Goal: Contribute content: Contribute content

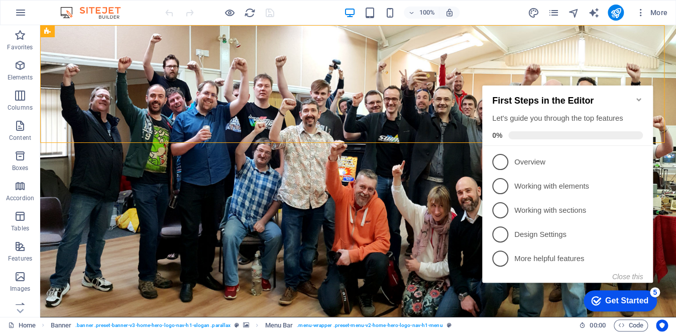
click at [640, 95] on icon "Minimize checklist" at bounding box center [639, 99] width 8 height 8
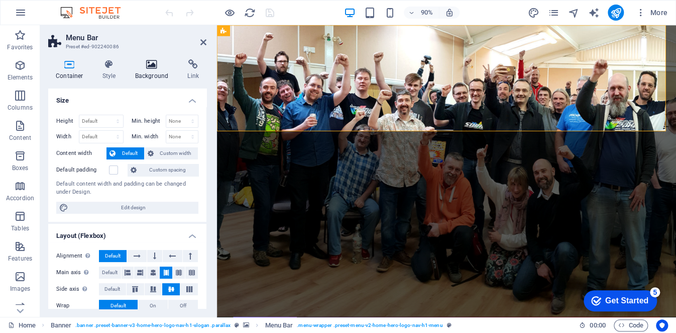
click at [136, 77] on h4 "Background" at bounding box center [154, 69] width 53 height 21
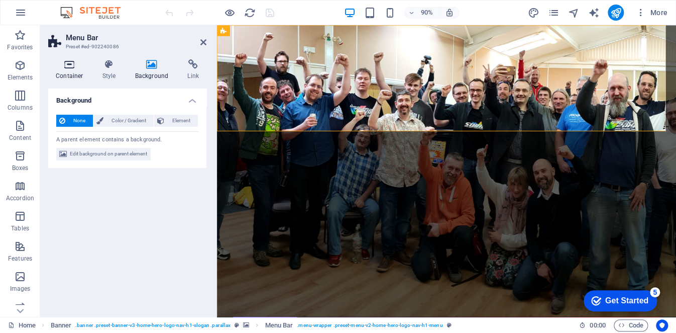
click at [76, 71] on h4 "Container" at bounding box center [71, 69] width 47 height 21
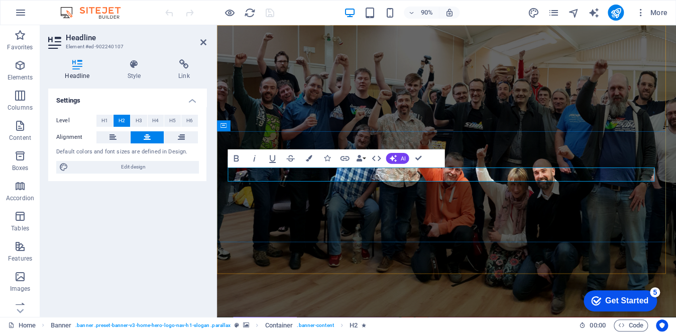
drag, startPoint x: 320, startPoint y: 191, endPoint x: 338, endPoint y: 187, distance: 18.0
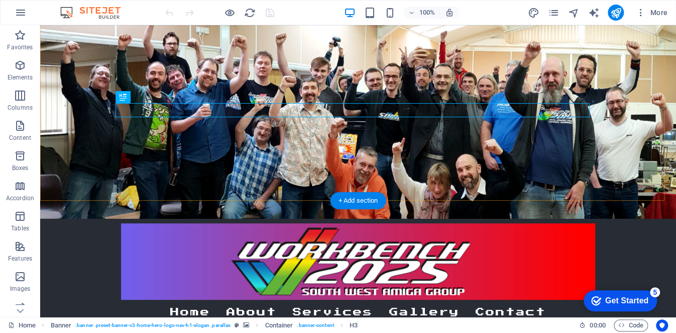
scroll to position [100, 0]
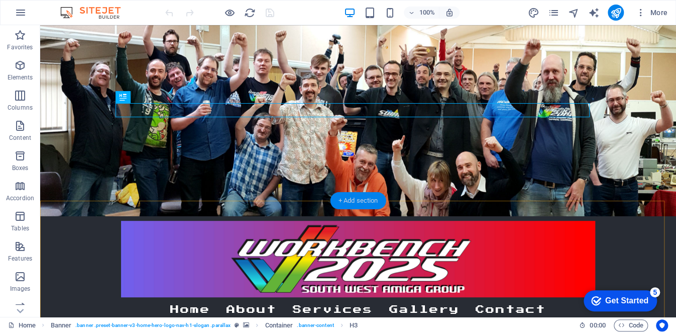
click at [355, 204] on div "+ Add section" at bounding box center [358, 200] width 56 height 17
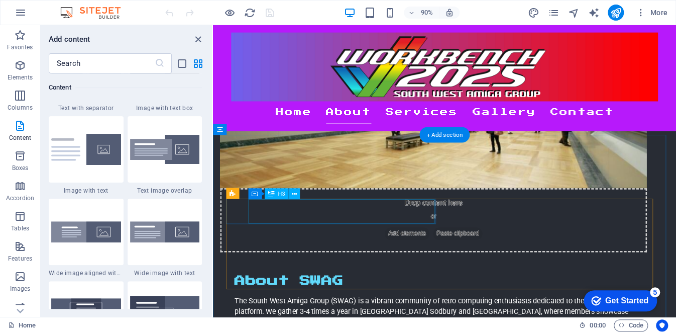
scroll to position [703, 0]
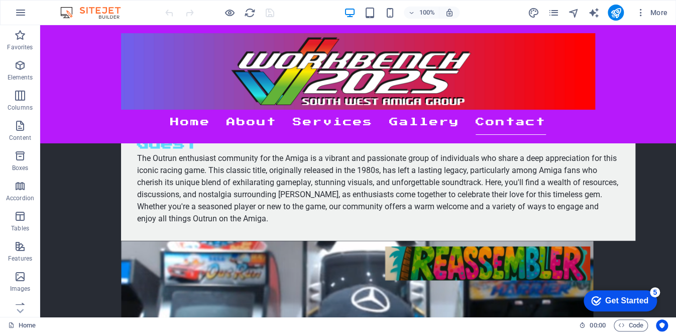
scroll to position [1340, 0]
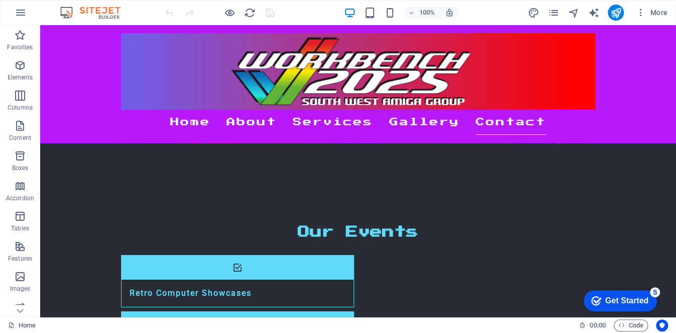
click at [627, 304] on div "Get Started" at bounding box center [626, 300] width 43 height 9
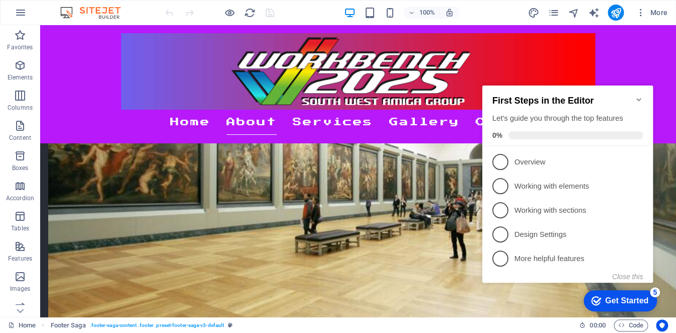
scroll to position [576, 0]
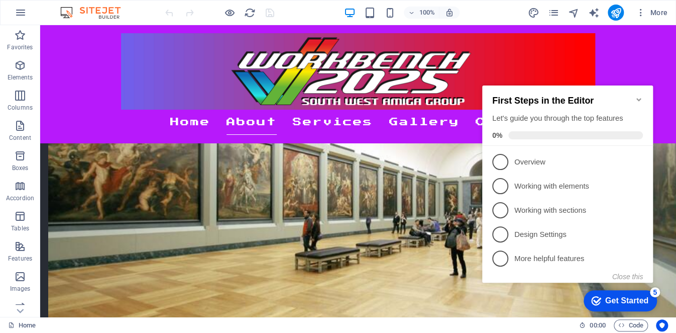
click at [638, 98] on icon "Minimize checklist" at bounding box center [638, 99] width 5 height 3
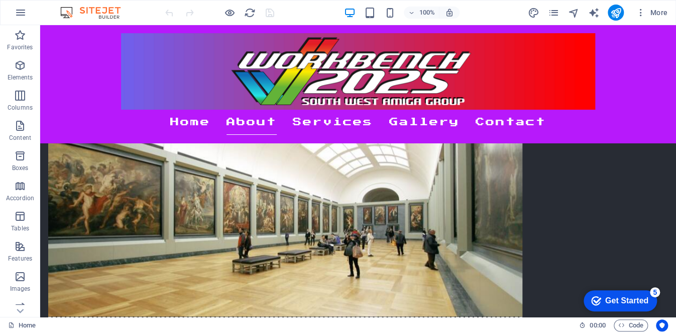
scroll to position [501, 0]
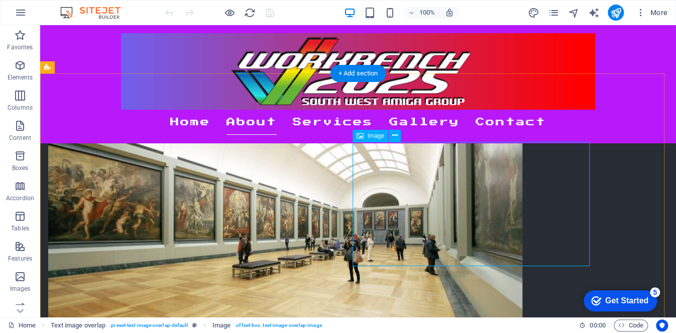
click at [394, 137] on icon at bounding box center [395, 135] width 6 height 11
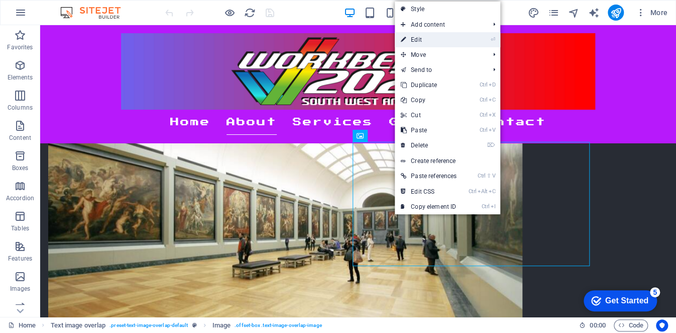
click at [432, 41] on link "⏎ Edit" at bounding box center [429, 39] width 68 height 15
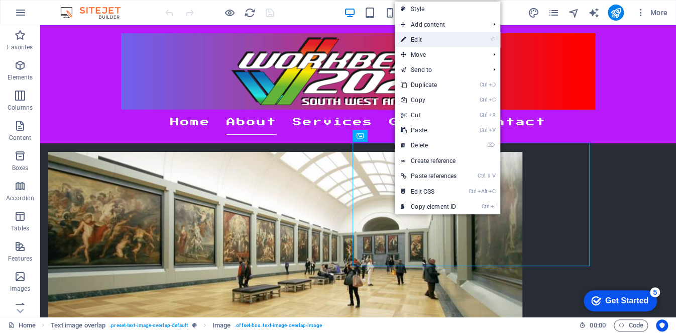
select select "%"
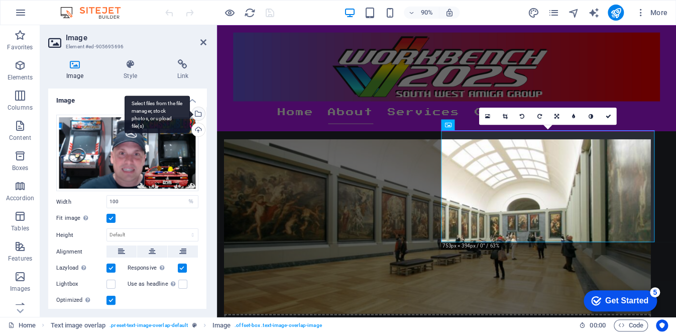
click at [190, 112] on div "Select files from the file manager, stock photos, or upload file(s)" at bounding box center [157, 114] width 65 height 38
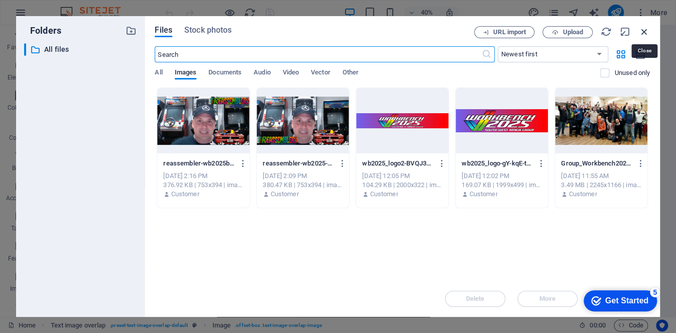
click at [648, 30] on icon "button" at bounding box center [644, 31] width 11 height 11
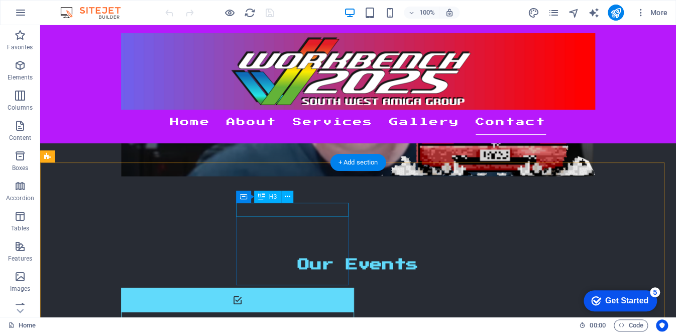
scroll to position [1340, 0]
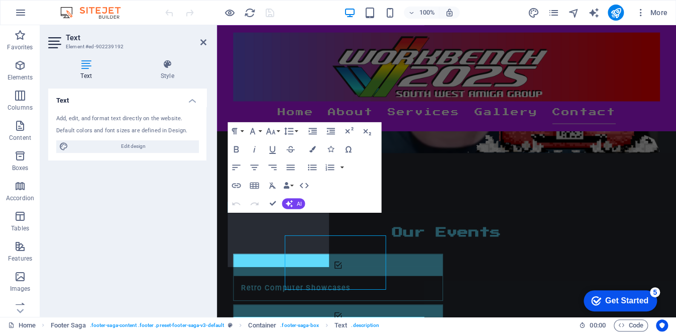
scroll to position [1283, 0]
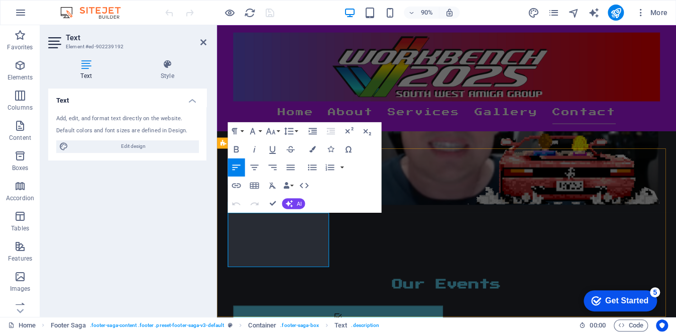
drag, startPoint x: 322, startPoint y: 286, endPoint x: 226, endPoint y: 238, distance: 108.0
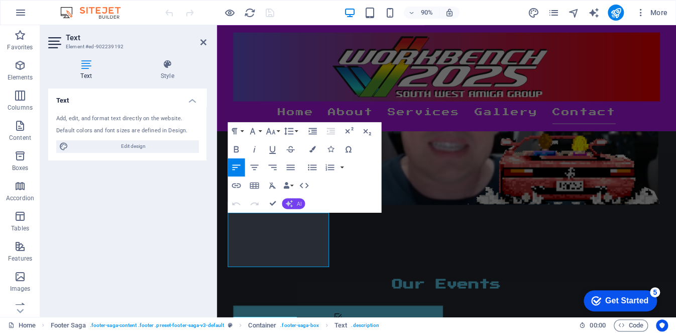
click at [301, 205] on span "AI" at bounding box center [299, 203] width 5 height 6
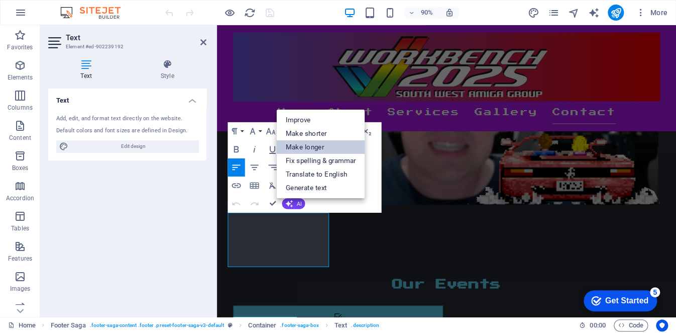
click at [317, 149] on link "Make longer" at bounding box center [321, 147] width 88 height 14
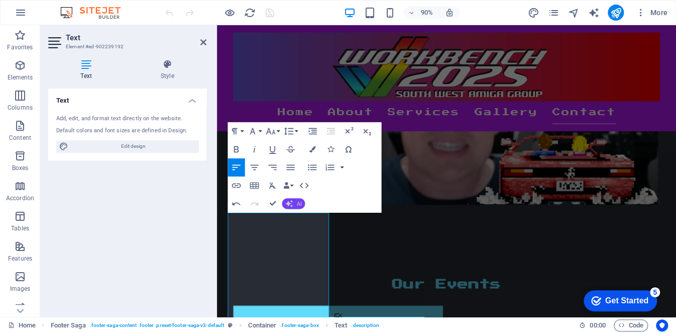
click at [301, 206] on button "AI" at bounding box center [293, 203] width 23 height 11
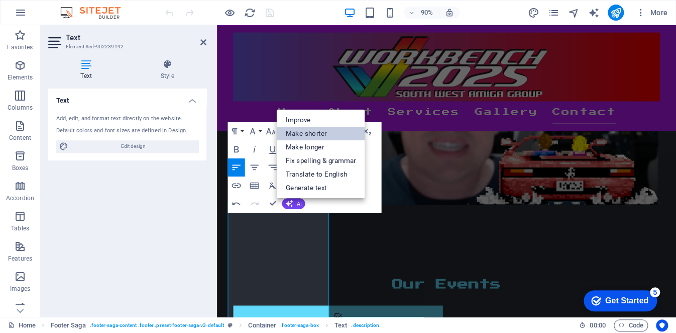
click at [305, 131] on link "Make shorter" at bounding box center [321, 133] width 88 height 14
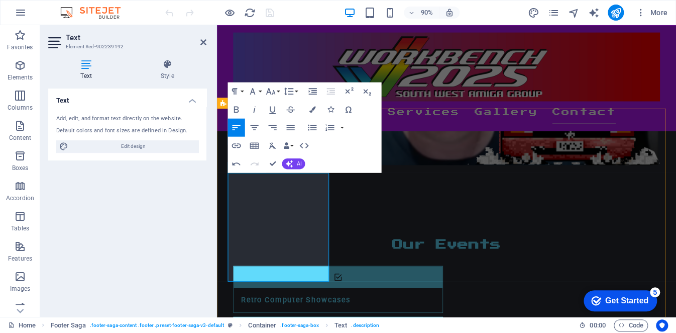
scroll to position [1328, 0]
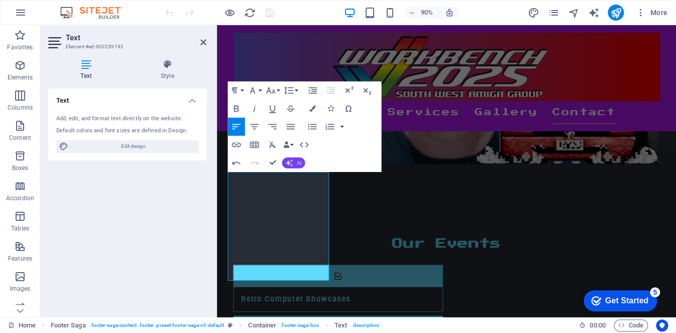
click at [296, 164] on button "AI" at bounding box center [293, 162] width 23 height 11
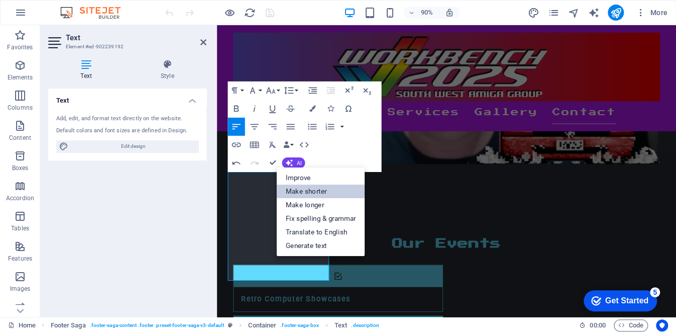
click at [301, 190] on link "Make shorter" at bounding box center [321, 191] width 88 height 14
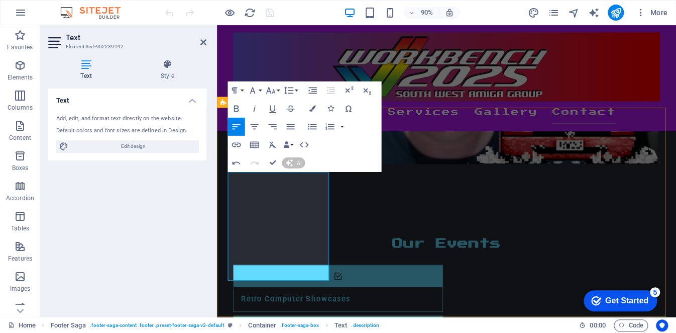
scroll to position [1316, 0]
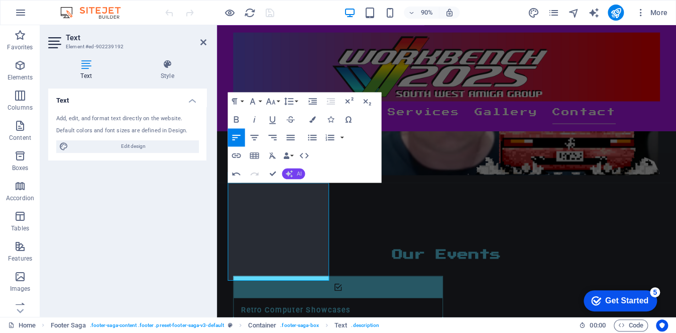
click at [299, 172] on span "AI" at bounding box center [299, 174] width 5 height 6
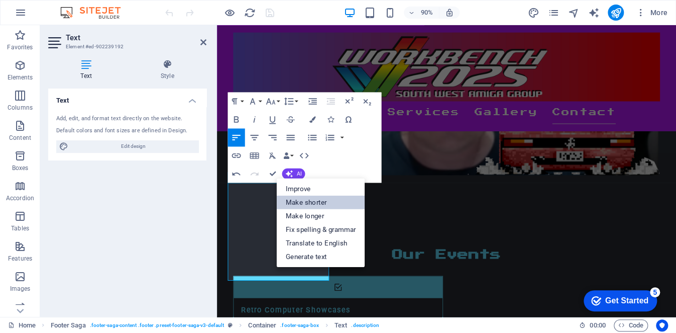
click at [305, 200] on link "Make shorter" at bounding box center [321, 202] width 88 height 14
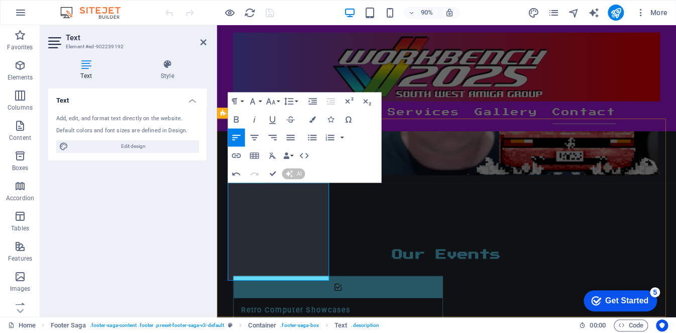
scroll to position [1283, 0]
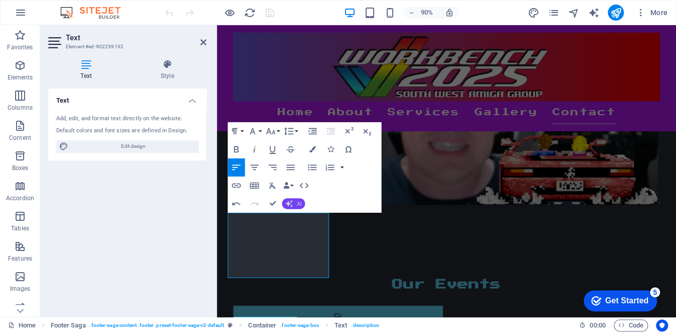
click at [290, 202] on icon "button" at bounding box center [289, 203] width 10 height 10
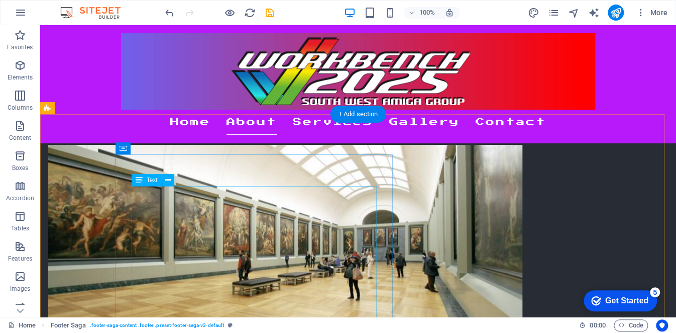
scroll to position [486, 0]
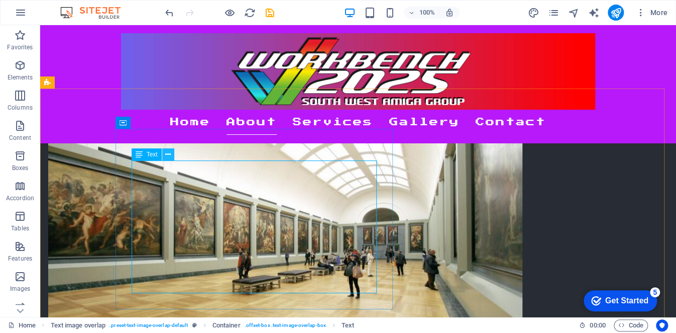
click at [165, 154] on button at bounding box center [168, 154] width 12 height 12
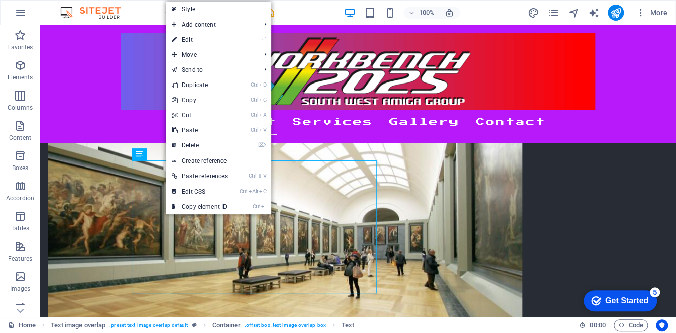
click at [205, 42] on link "⏎ Edit" at bounding box center [200, 39] width 68 height 15
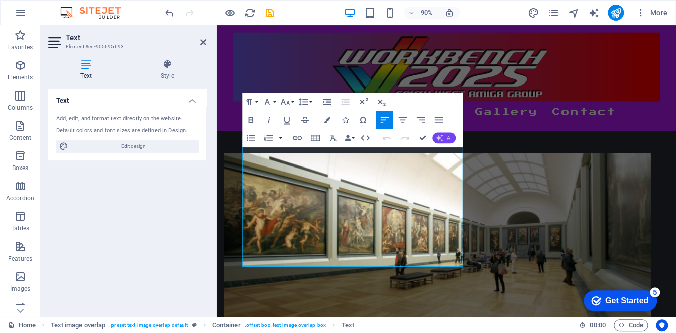
click at [442, 133] on div "Undo Redo Confirm (Ctrl+⏎) AI Improve Make shorter Make longer Fix spelling & g…" at bounding box center [418, 138] width 78 height 18
click at [442, 134] on icon "button" at bounding box center [439, 137] width 7 height 7
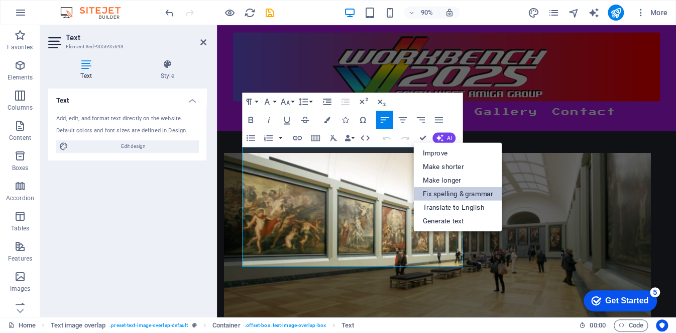
click at [425, 190] on link "Fix spelling & grammar" at bounding box center [458, 193] width 88 height 14
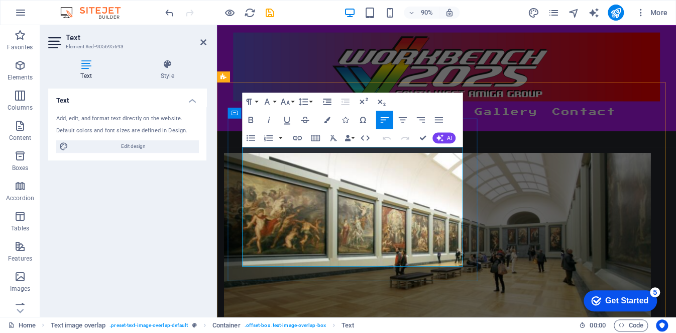
drag, startPoint x: 297, startPoint y: 287, endPoint x: 249, endPoint y: 162, distance: 134.0
drag, startPoint x: 305, startPoint y: 285, endPoint x: 217, endPoint y: 155, distance: 157.0
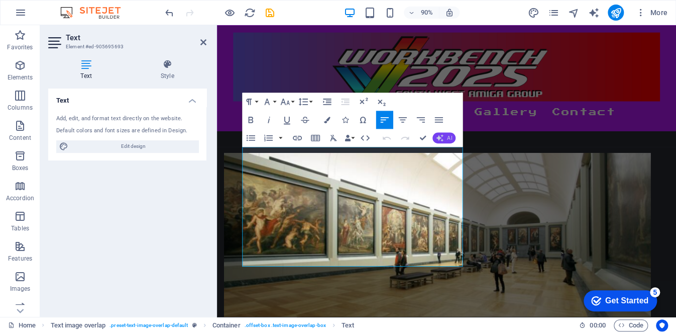
click at [453, 140] on button "AI" at bounding box center [444, 137] width 23 height 11
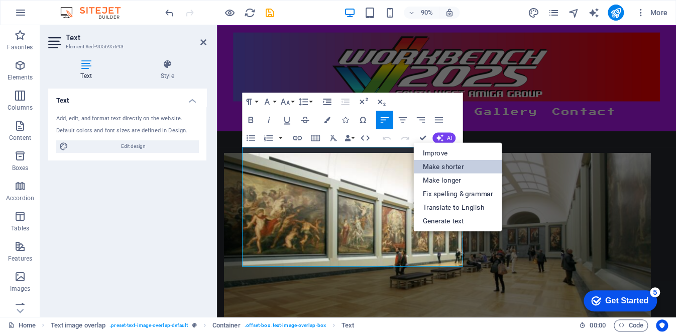
click at [428, 164] on link "Make shorter" at bounding box center [458, 166] width 88 height 14
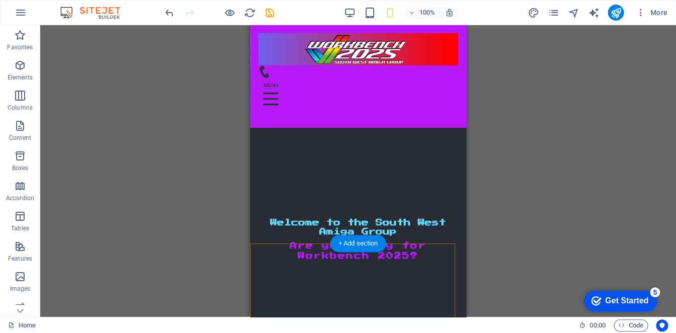
scroll to position [0, 0]
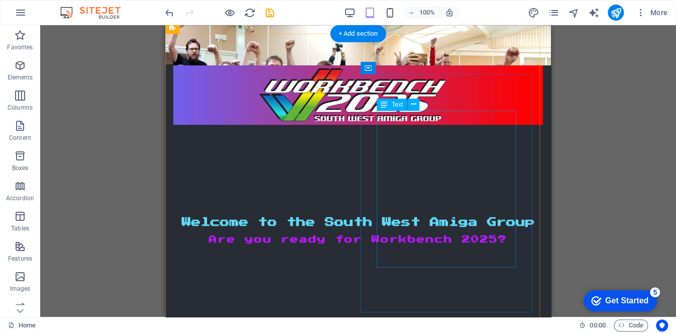
scroll to position [50, 0]
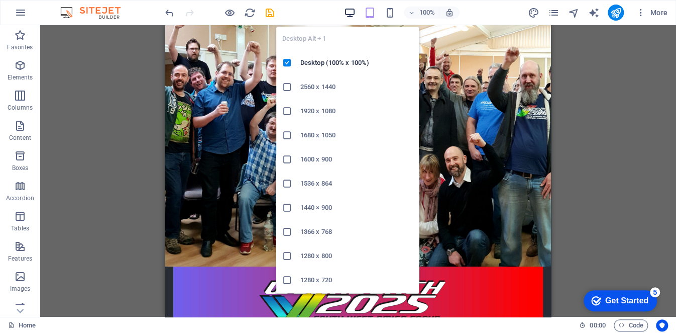
click at [0, 0] on icon "button" at bounding box center [0, 0] width 0 height 0
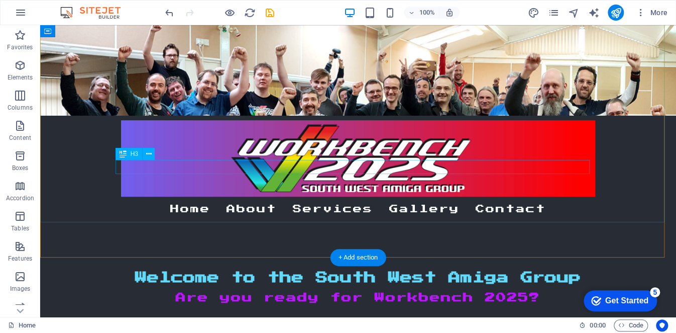
scroll to position [0, 0]
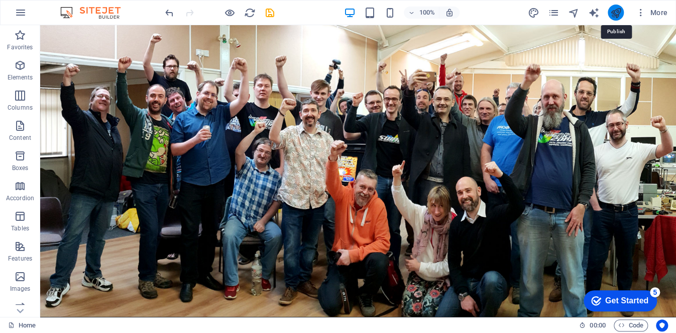
click at [613, 15] on icon "publish" at bounding box center [616, 13] width 12 height 12
